Goal: Transaction & Acquisition: Register for event/course

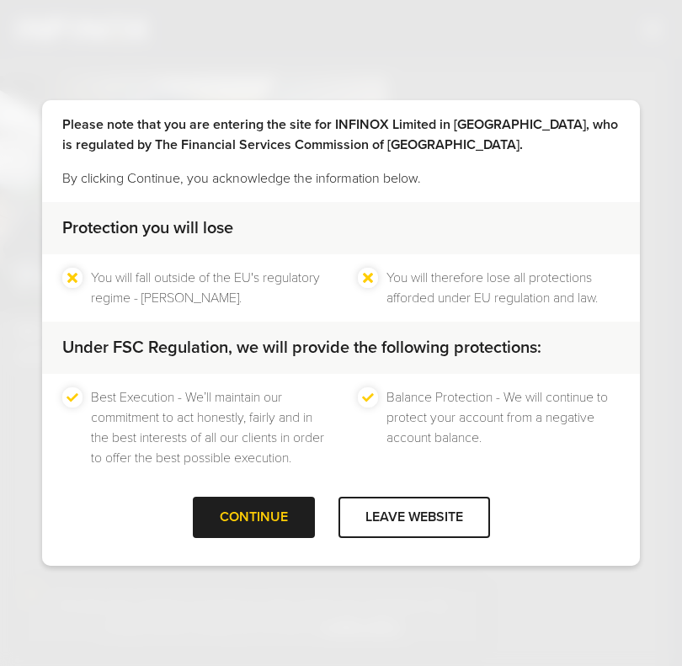
scroll to position [63, 0]
click at [253, 517] on div at bounding box center [253, 517] width 0 height 0
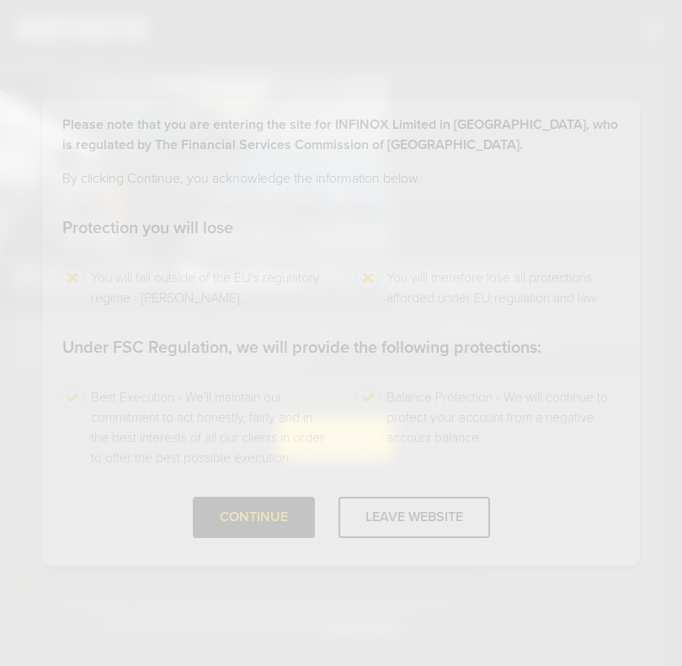
scroll to position [0, 0]
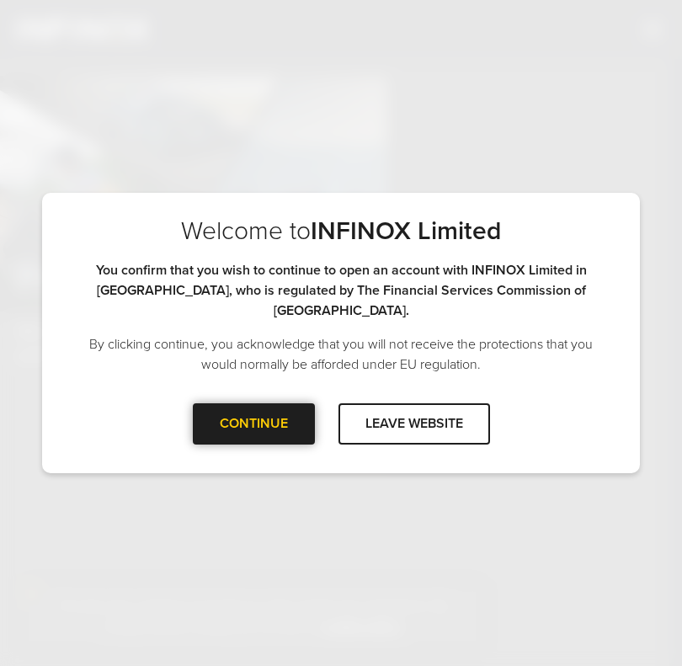
click at [285, 411] on div "CONTINUE" at bounding box center [254, 423] width 122 height 41
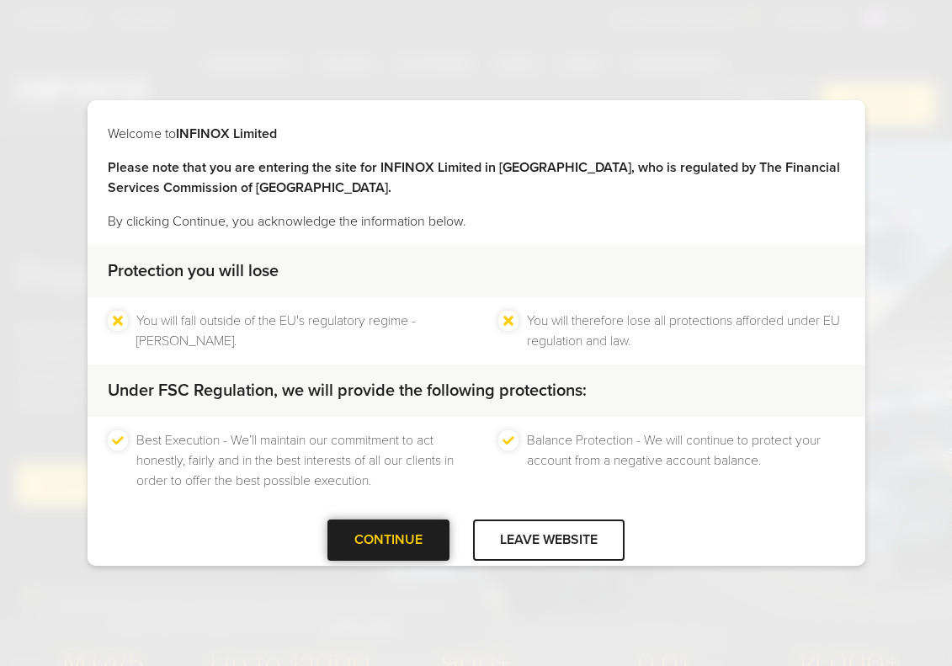
click at [389, 540] on div at bounding box center [389, 540] width 0 height 0
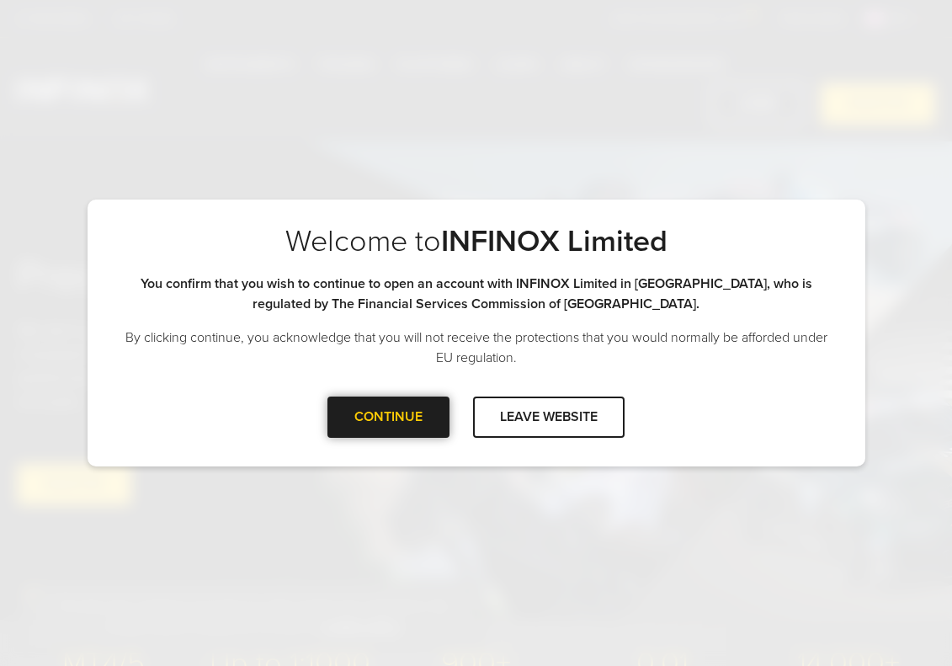
click at [389, 417] on div at bounding box center [389, 417] width 0 height 0
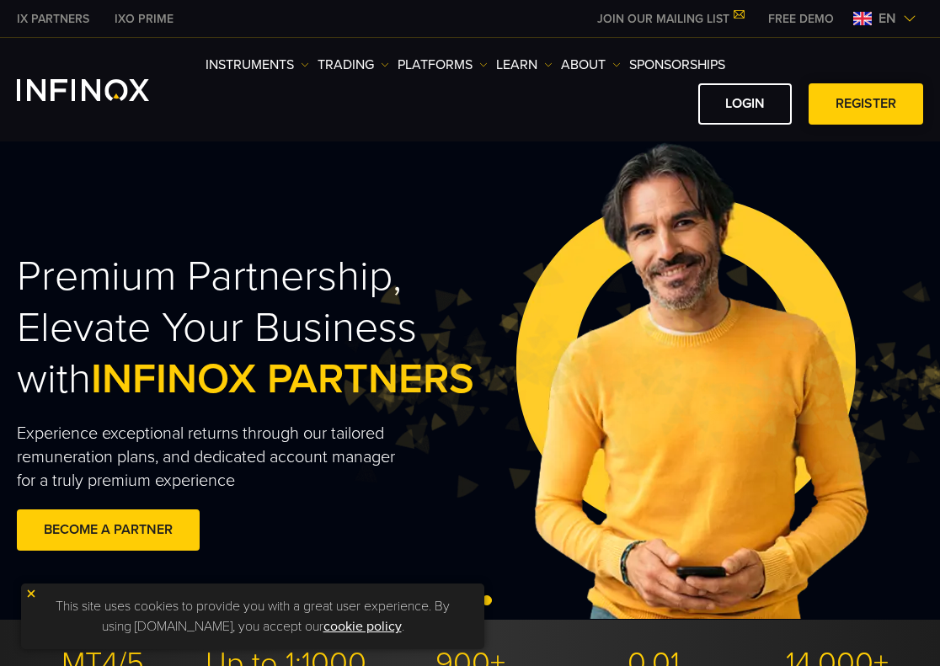
click at [882, 110] on link "REGISTER" at bounding box center [865, 103] width 115 height 41
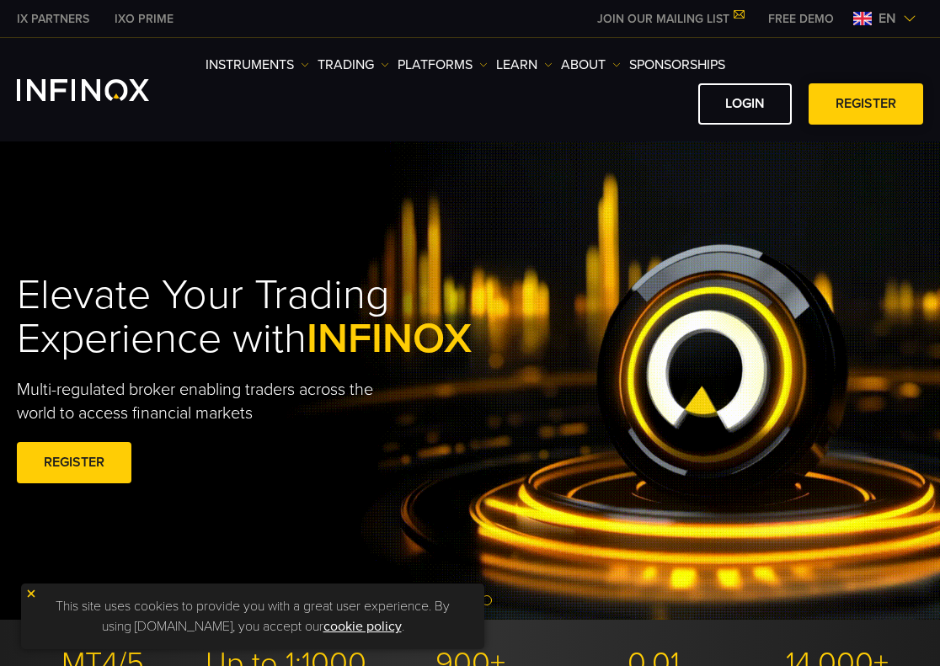
click at [845, 111] on link "REGISTER" at bounding box center [865, 103] width 115 height 41
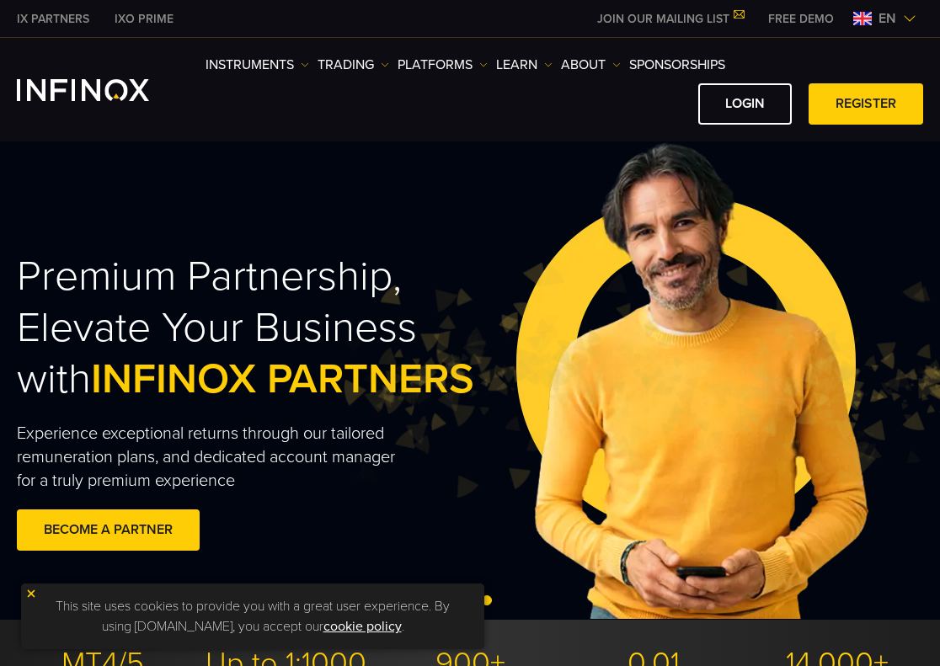
click at [427, 210] on div "Premium Partnership, Elevate Your Business with INFINOX PARTNERS Experience exc…" at bounding box center [260, 404] width 487 height 432
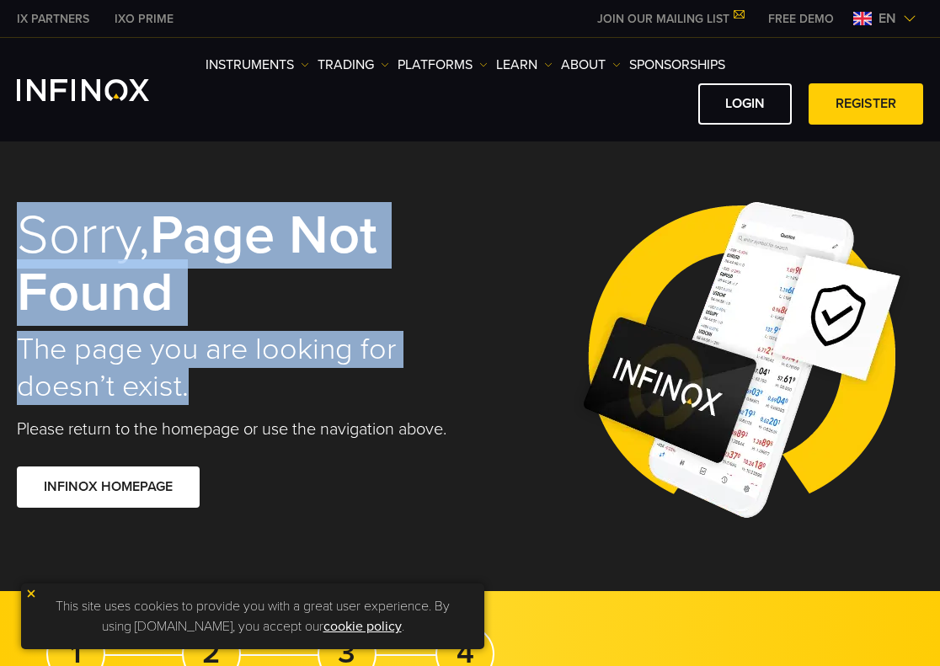
drag, startPoint x: 26, startPoint y: 233, endPoint x: 247, endPoint y: 398, distance: 275.5
click at [247, 398] on div "Sorry, page not found The page you are looking for doesn’t exist. Please return…" at bounding box center [234, 360] width 434 height 374
